Goal: Information Seeking & Learning: Learn about a topic

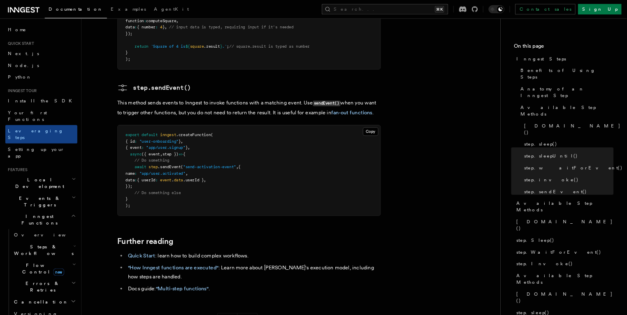
scroll to position [1700, 0]
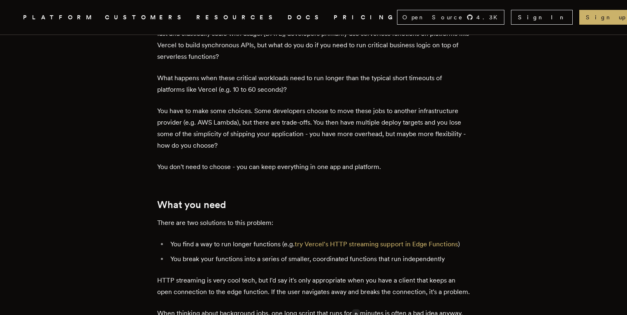
scroll to position [321, 0]
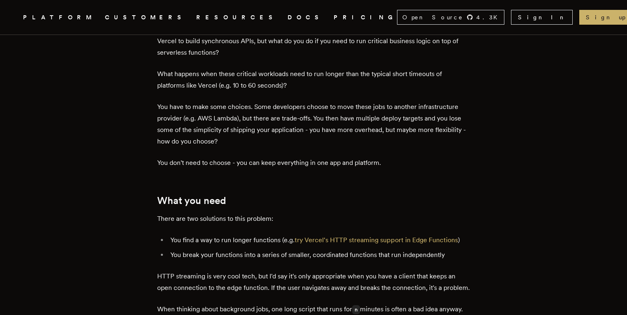
drag, startPoint x: 261, startPoint y: 245, endPoint x: 310, endPoint y: 247, distance: 49.0
click at [310, 249] on li "You break your functions into a series of smaller, coordinated functions that r…" at bounding box center [319, 255] width 302 height 12
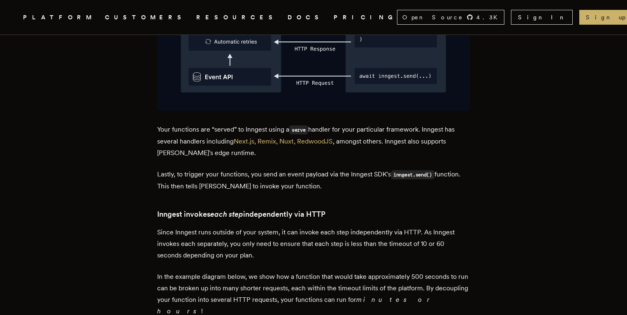
scroll to position [1559, 0]
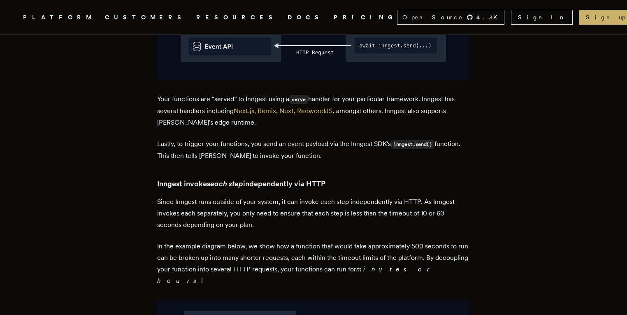
drag, startPoint x: 185, startPoint y: 176, endPoint x: 234, endPoint y: 177, distance: 48.6
click at [234, 196] on p "Since Inngest runs outside of your system, it can invoke each step independentl…" at bounding box center [313, 213] width 313 height 35
drag, startPoint x: 231, startPoint y: 191, endPoint x: 298, endPoint y: 191, distance: 67.5
click at [298, 196] on p "Since Inngest runs outside of your system, it can invoke each step independentl…" at bounding box center [313, 213] width 313 height 35
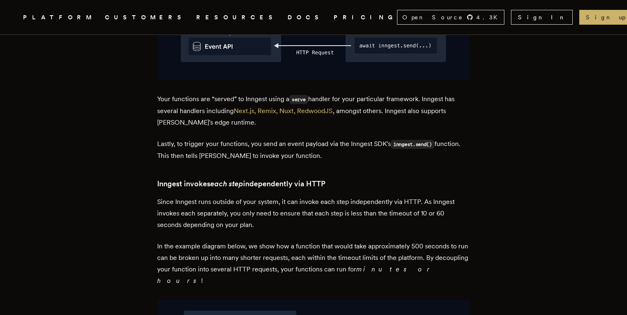
click at [299, 196] on p "Since Inngest runs outside of your system, it can invoke each step independentl…" at bounding box center [313, 213] width 313 height 35
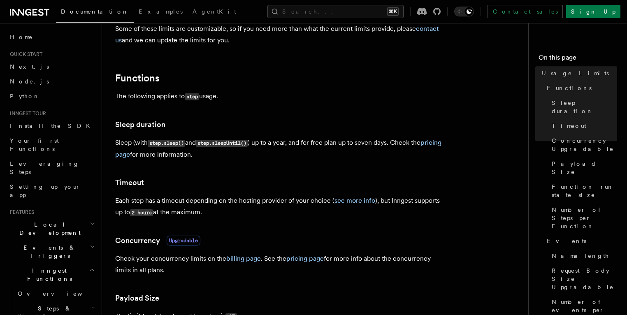
scroll to position [165, 0]
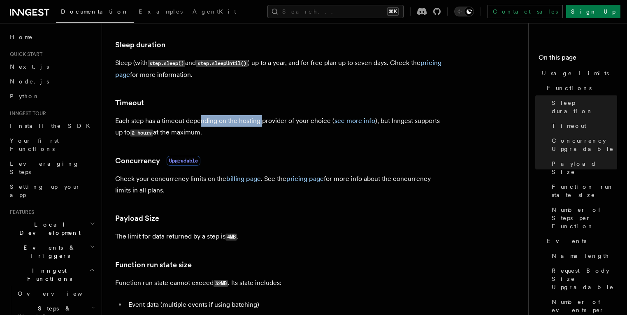
drag, startPoint x: 200, startPoint y: 120, endPoint x: 262, endPoint y: 122, distance: 61.4
click at [262, 122] on p "Each step has a timeout depending on the hosting provider of your choice ( see …" at bounding box center [279, 126] width 329 height 23
click at [340, 121] on link "see more info" at bounding box center [355, 121] width 41 height 8
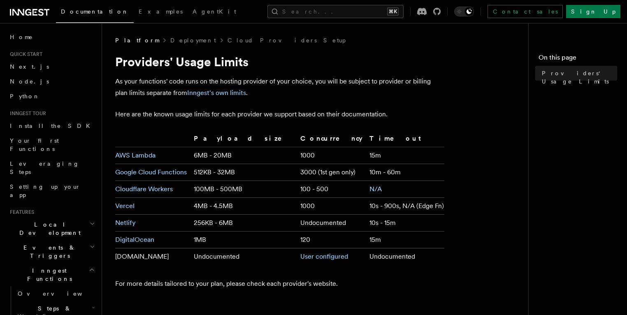
click at [390, 205] on td "10s - 900s, N/A (Edge Fn)" at bounding box center [405, 206] width 78 height 17
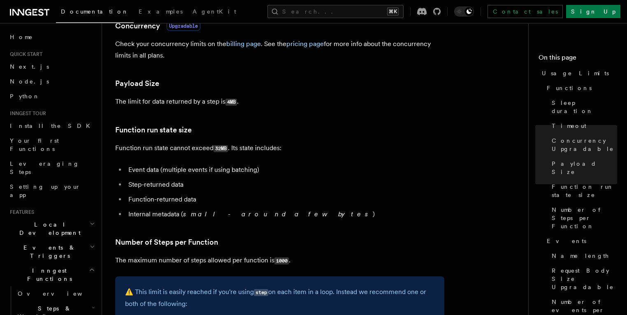
scroll to position [77, 0]
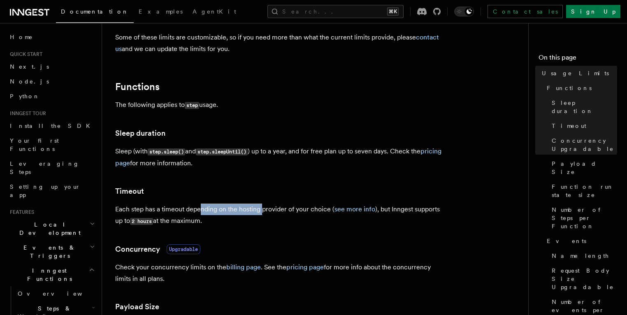
drag, startPoint x: 201, startPoint y: 210, endPoint x: 264, endPoint y: 213, distance: 63.5
click at [264, 213] on p "Each step has a timeout depending on the hosting provider of your choice ( see …" at bounding box center [279, 215] width 329 height 23
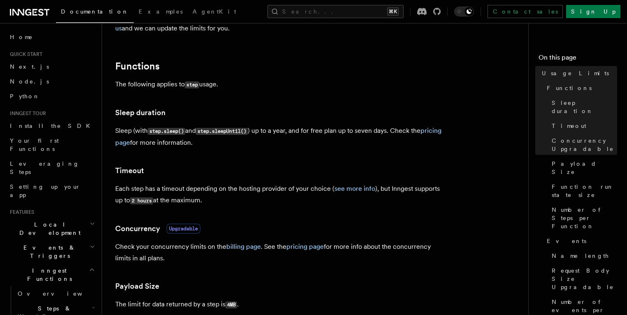
scroll to position [122, 0]
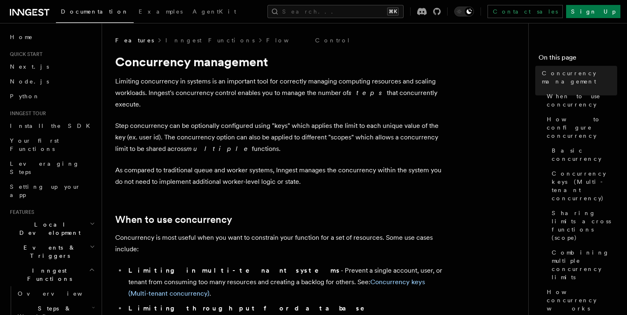
click at [274, 94] on p "Limiting concurrency in systems is an important tool for correctly managing com…" at bounding box center [279, 93] width 329 height 35
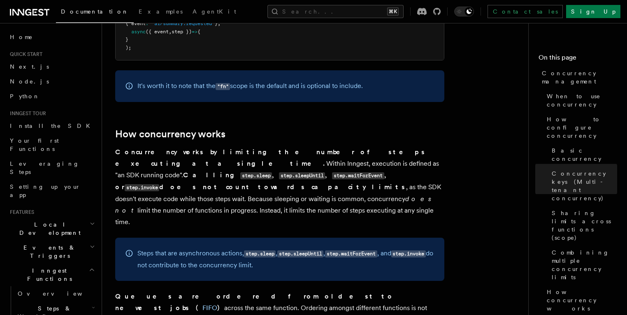
scroll to position [1698, 0]
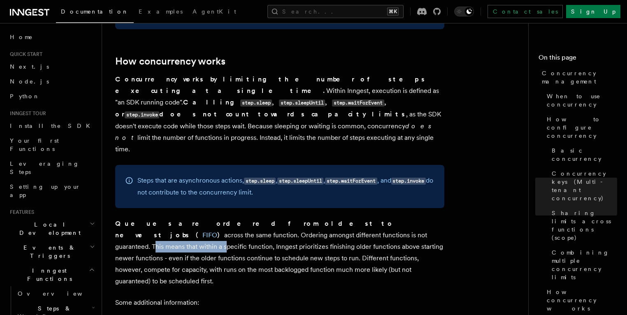
drag, startPoint x: 202, startPoint y: 180, endPoint x: 270, endPoint y: 184, distance: 68.8
click at [270, 218] on p "Queues are ordered from oldest to newest jobs ( FIFO ) across the same function…" at bounding box center [279, 252] width 329 height 69
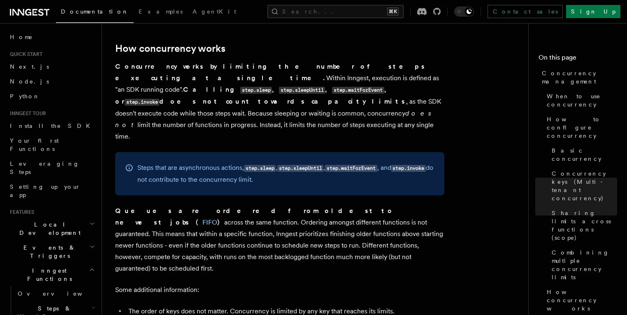
scroll to position [1764, 0]
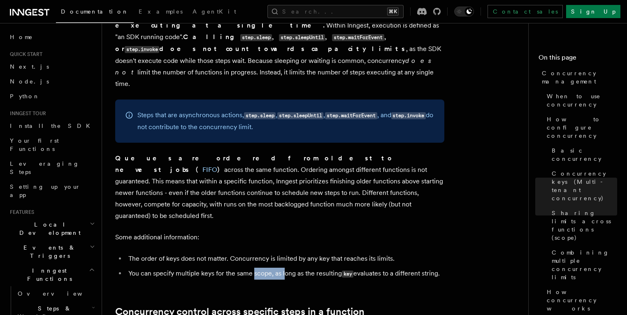
drag, startPoint x: 261, startPoint y: 209, endPoint x: 284, endPoint y: 209, distance: 22.6
click at [284, 268] on li "You can specify multiple keys for the same scope, as long as the resulting key …" at bounding box center [285, 274] width 319 height 12
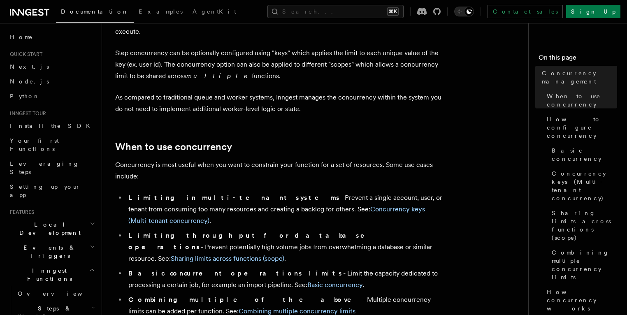
scroll to position [0, 0]
